Goal: Communication & Community: Answer question/provide support

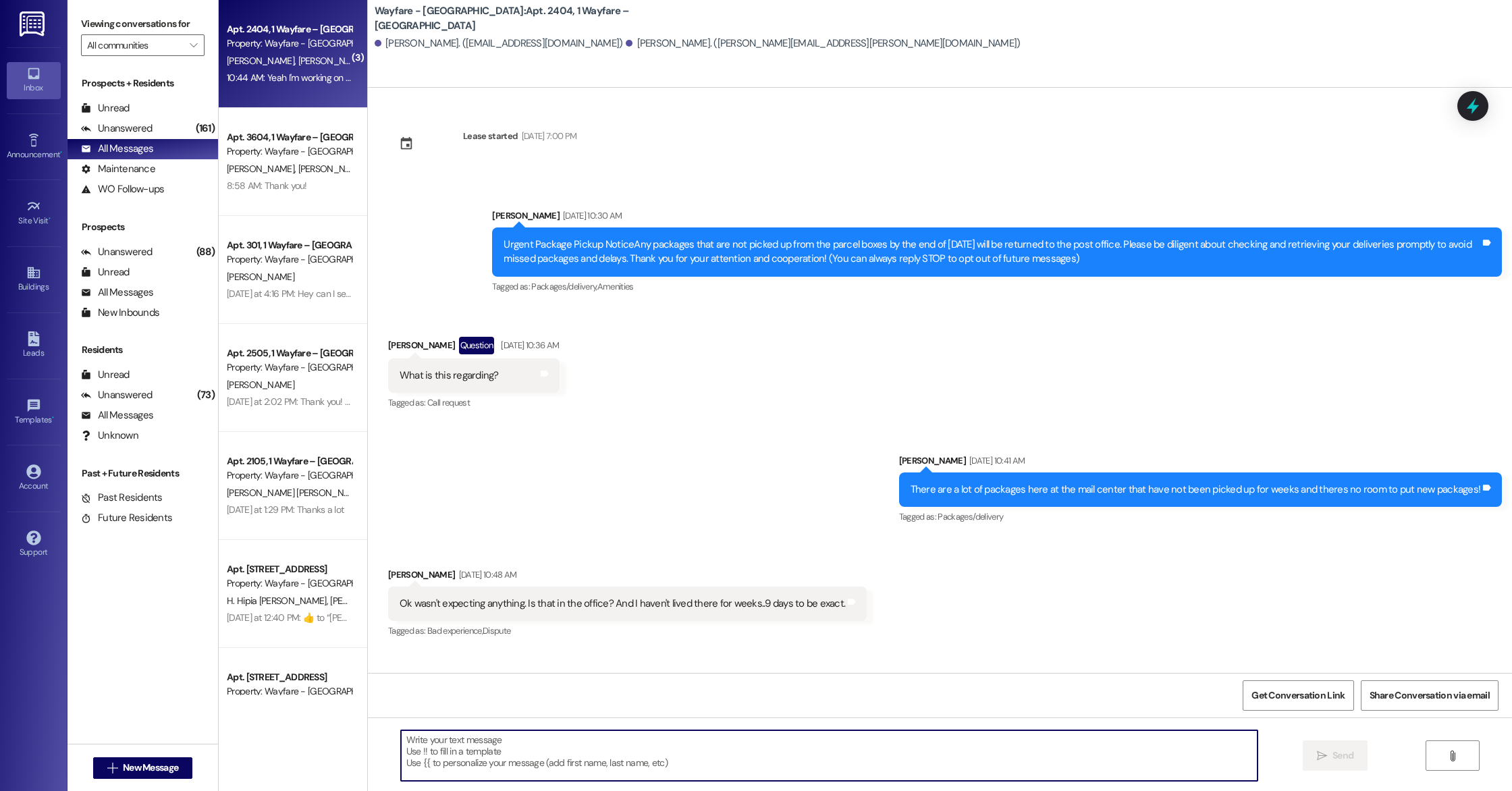
scroll to position [5058, 0]
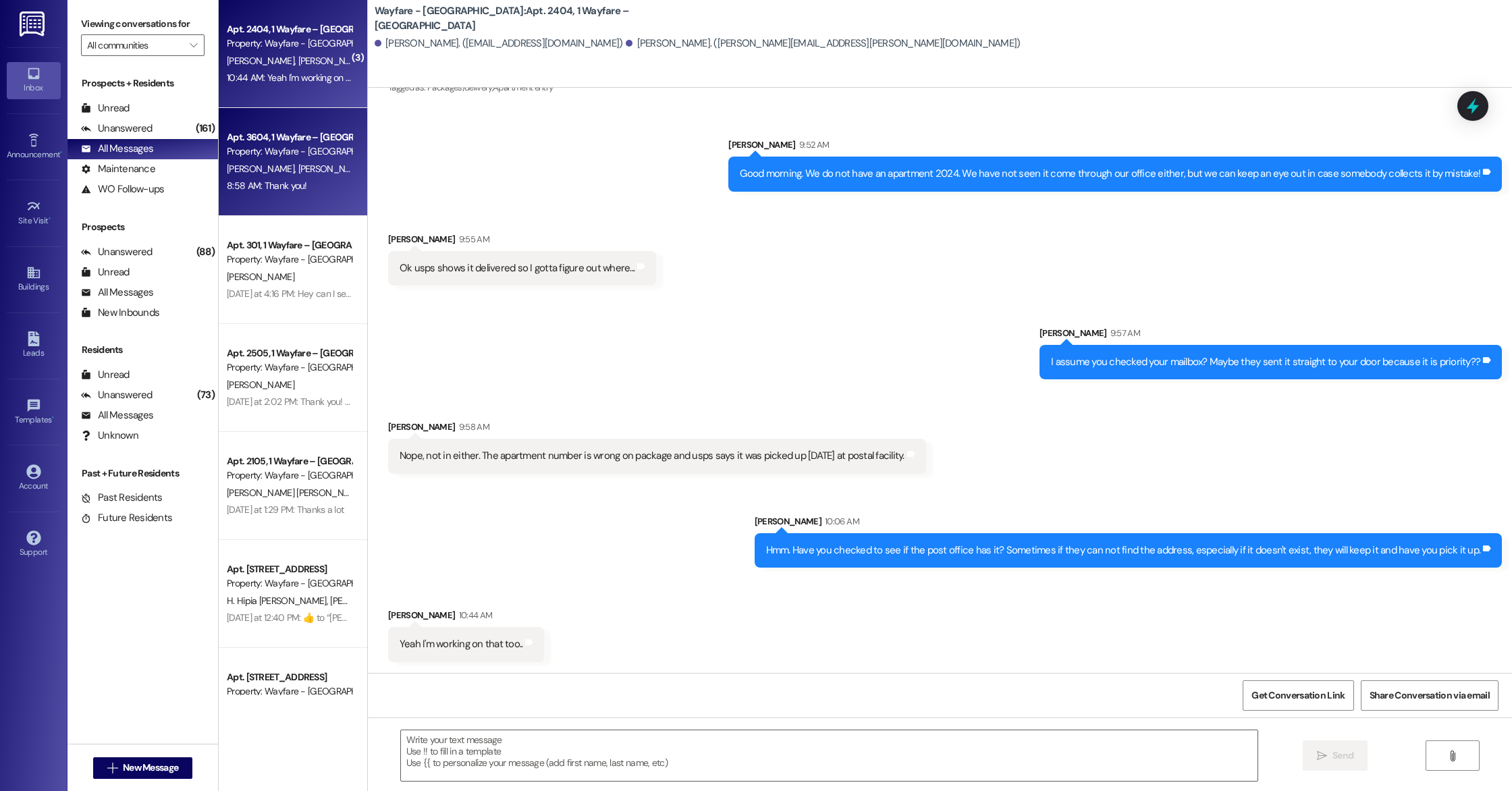
click at [298, 170] on span "[PERSON_NAME]" at bounding box center [331, 168] width 67 height 12
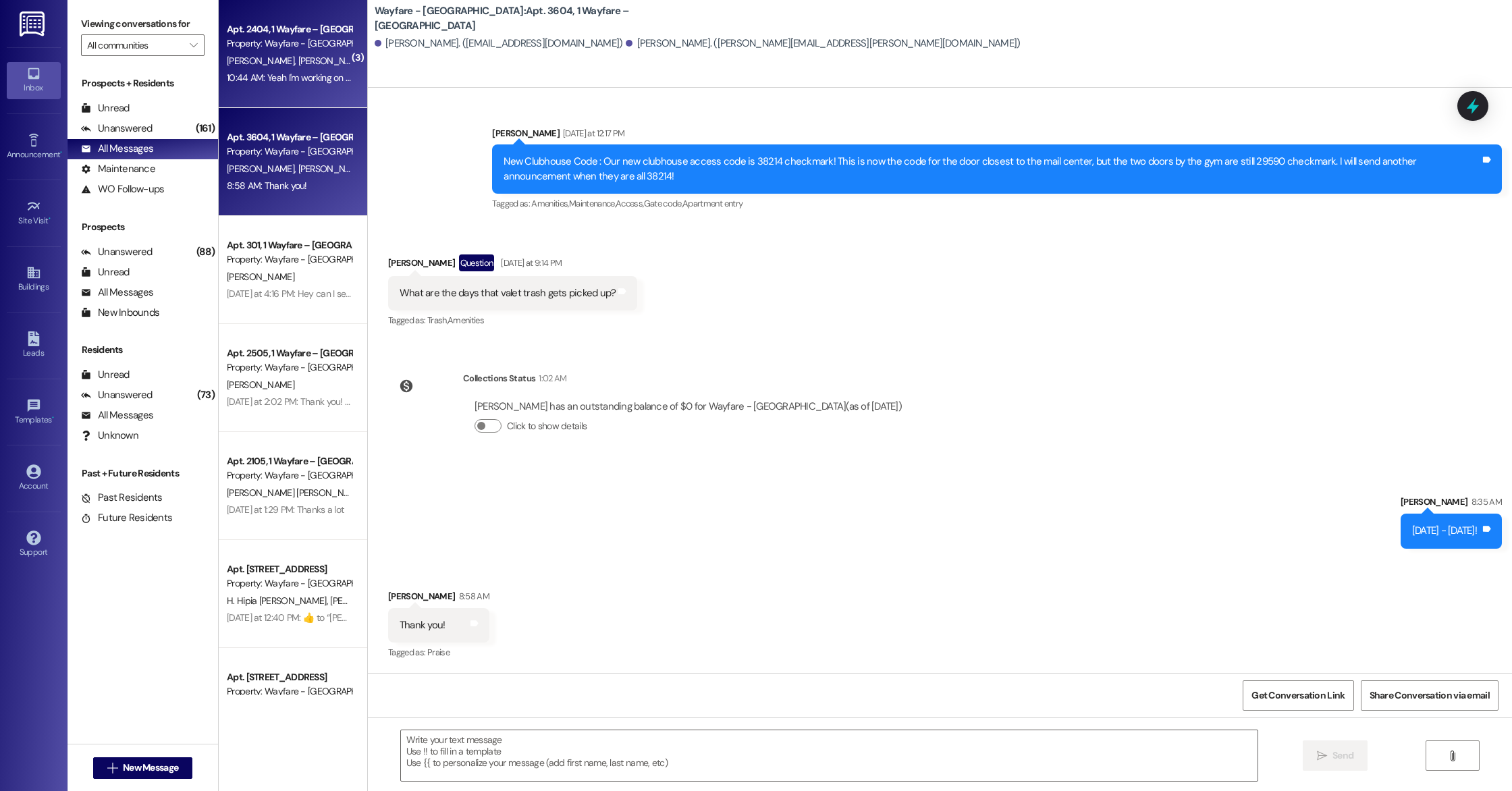
click at [303, 80] on div "10:44 AM: Yeah I'm working on that too.. 10:44 AM: Yeah I'm working on that too…" at bounding box center [303, 77] width 152 height 12
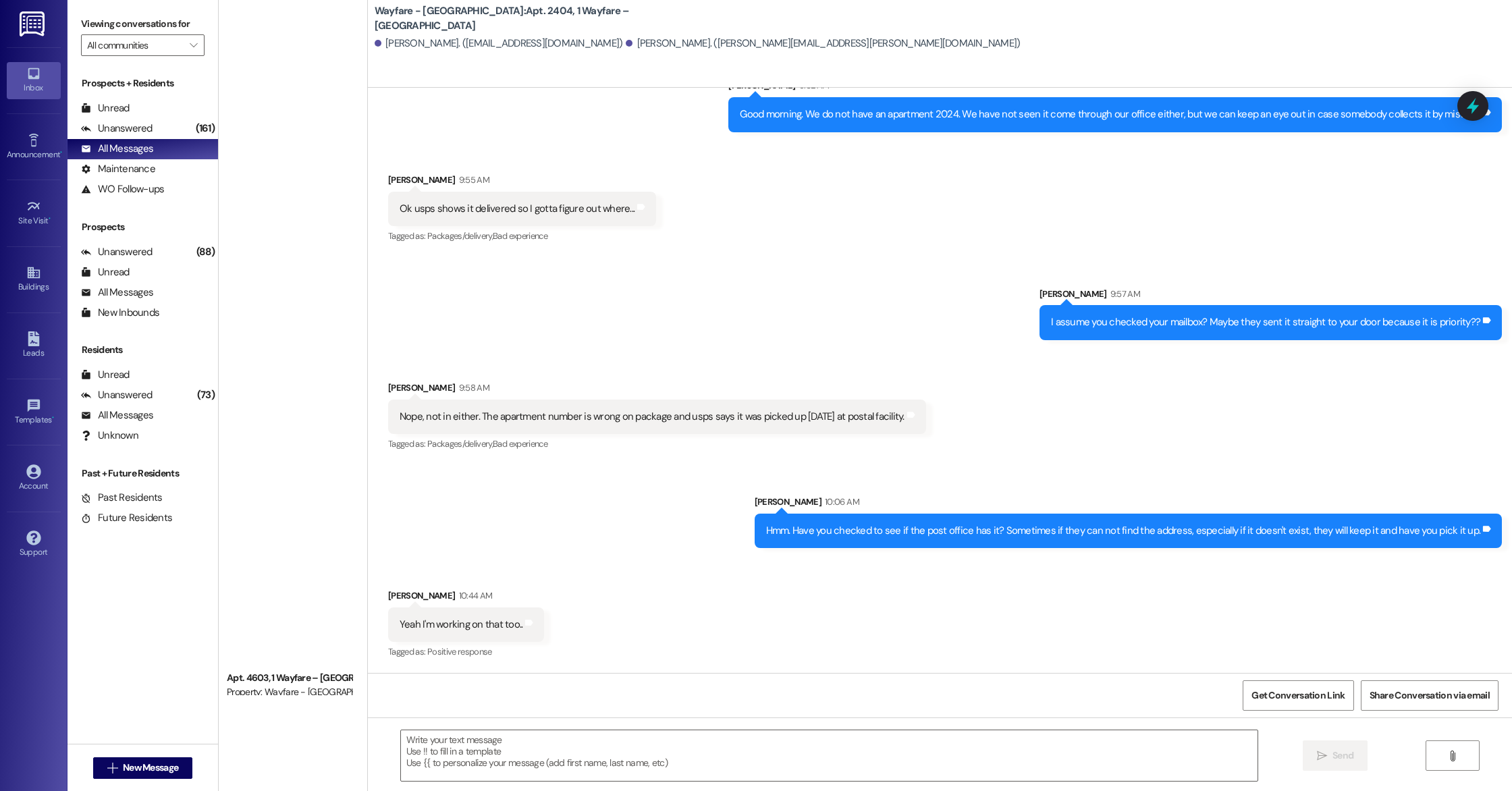
scroll to position [0, 0]
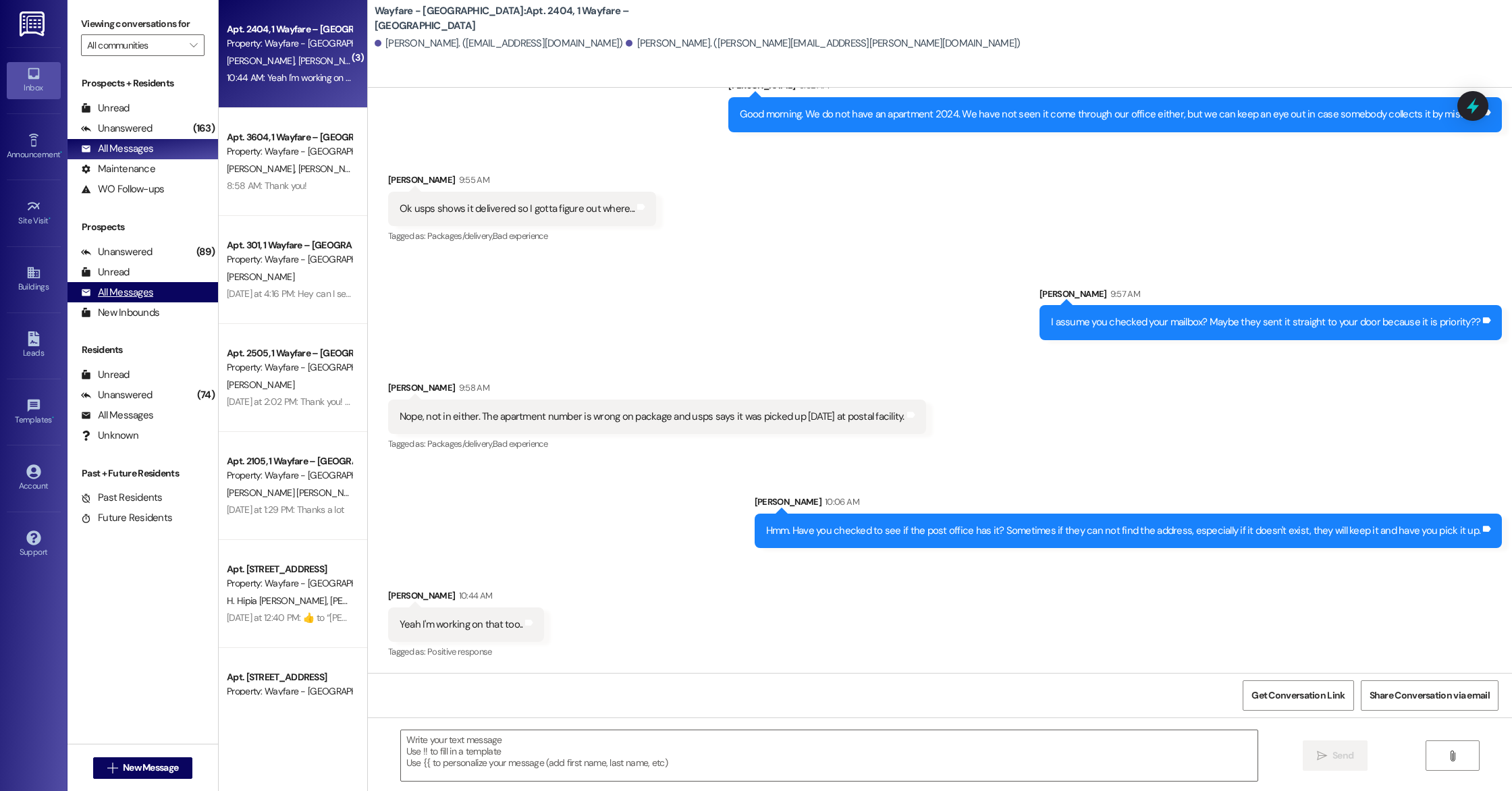
click at [130, 289] on div "All Messages" at bounding box center [117, 293] width 72 height 14
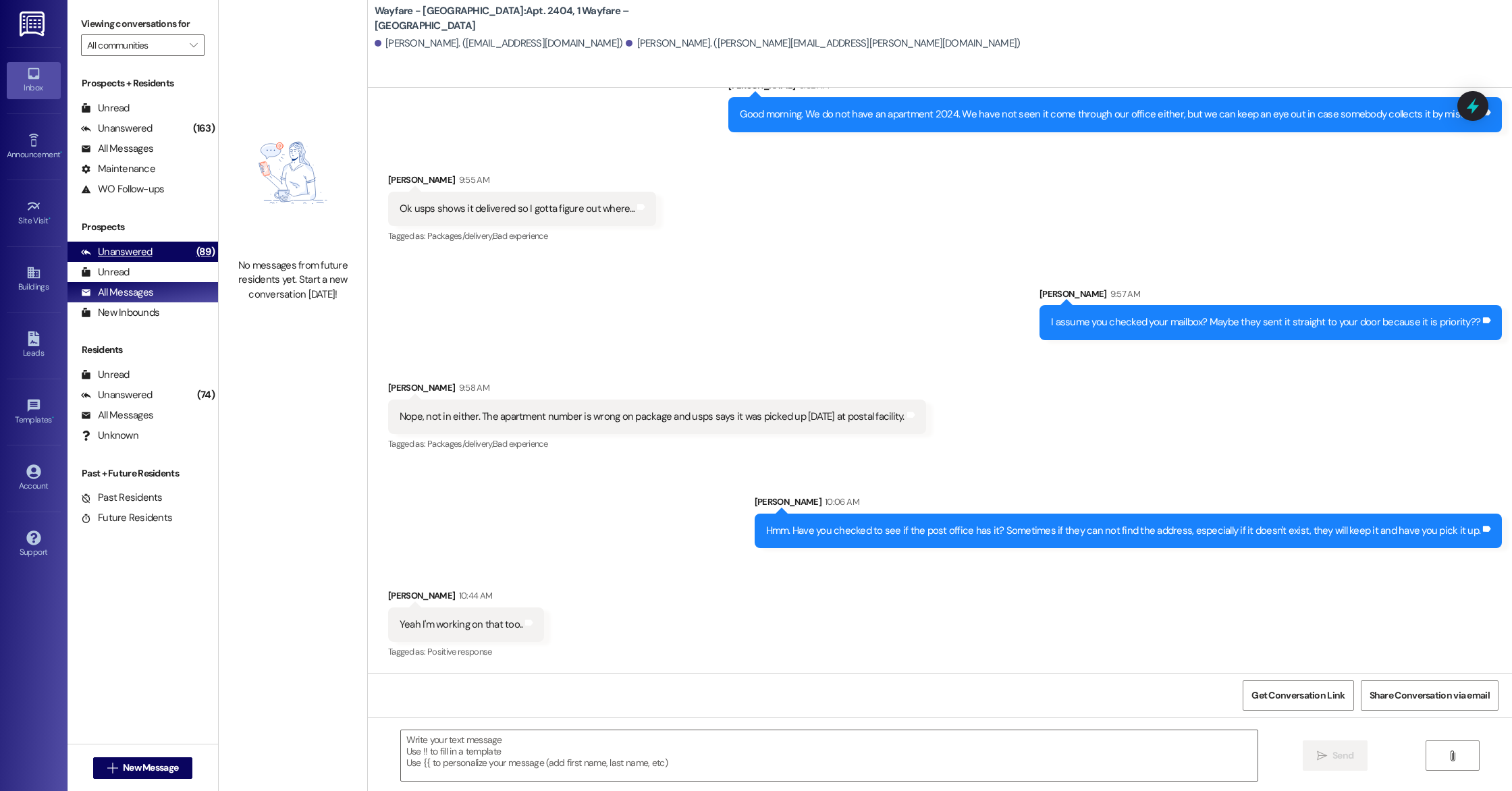
click at [136, 255] on div "Unanswered" at bounding box center [117, 252] width 71 height 14
click at [126, 277] on div "Unread" at bounding box center [105, 272] width 48 height 14
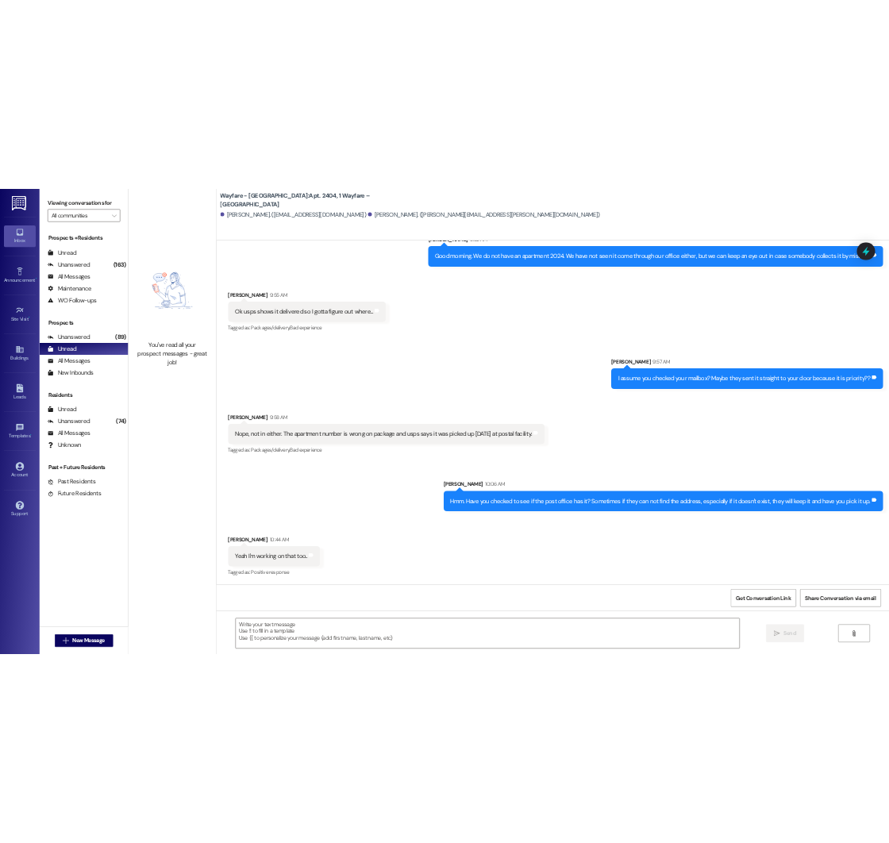
scroll to position [6017, 0]
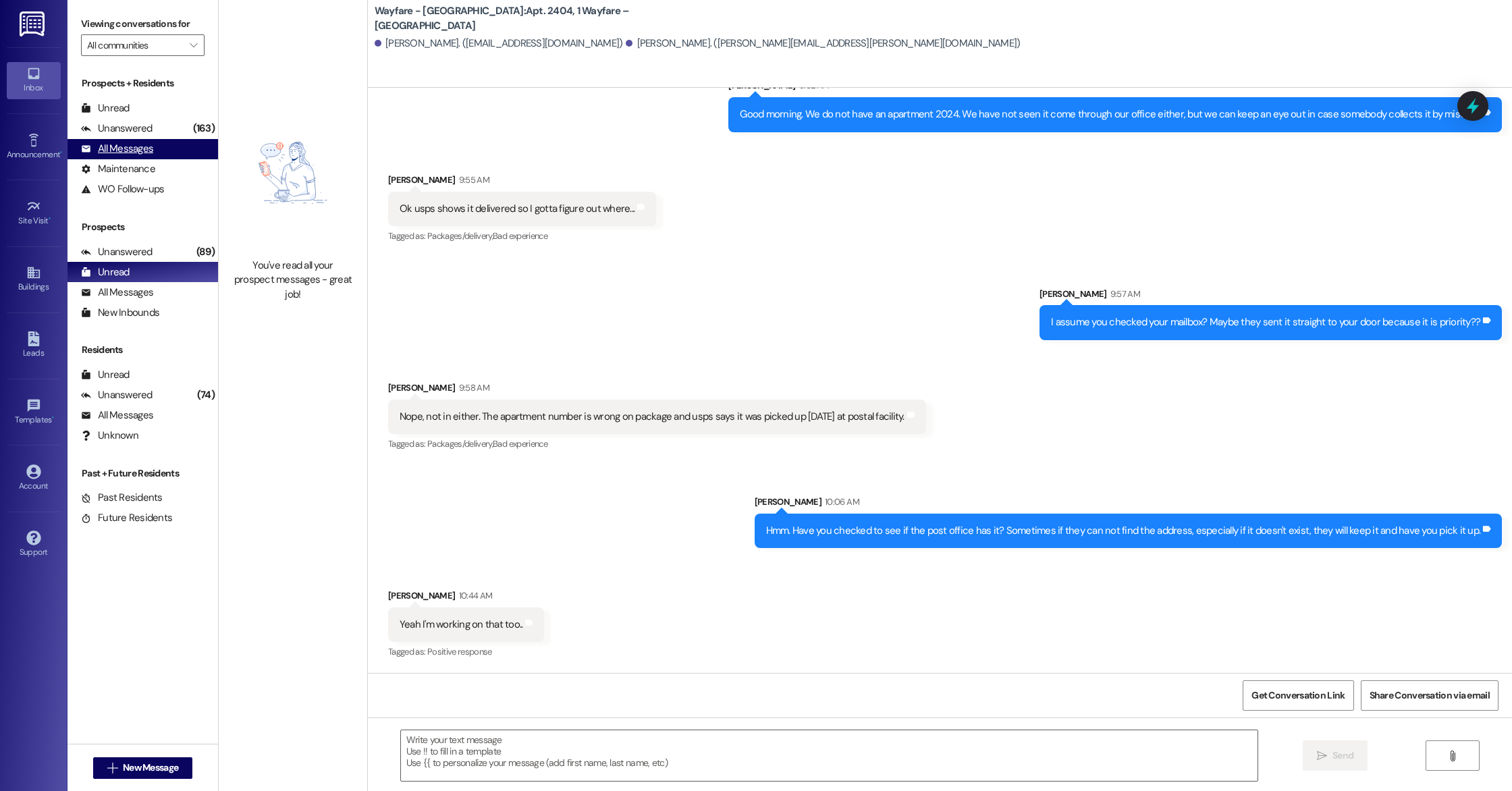
click at [124, 149] on div "All Messages" at bounding box center [117, 149] width 72 height 14
